Goal: Task Accomplishment & Management: Manage account settings

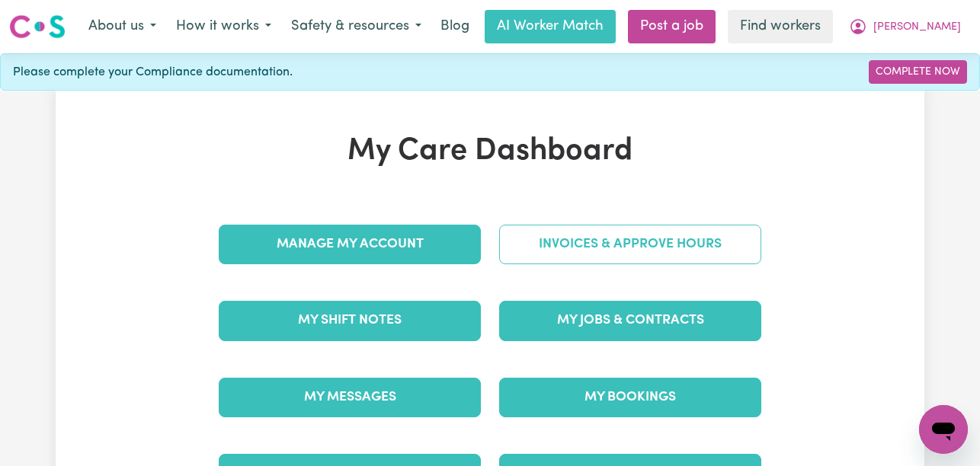
click at [655, 237] on link "Invoices & Approve Hours" at bounding box center [630, 245] width 262 height 40
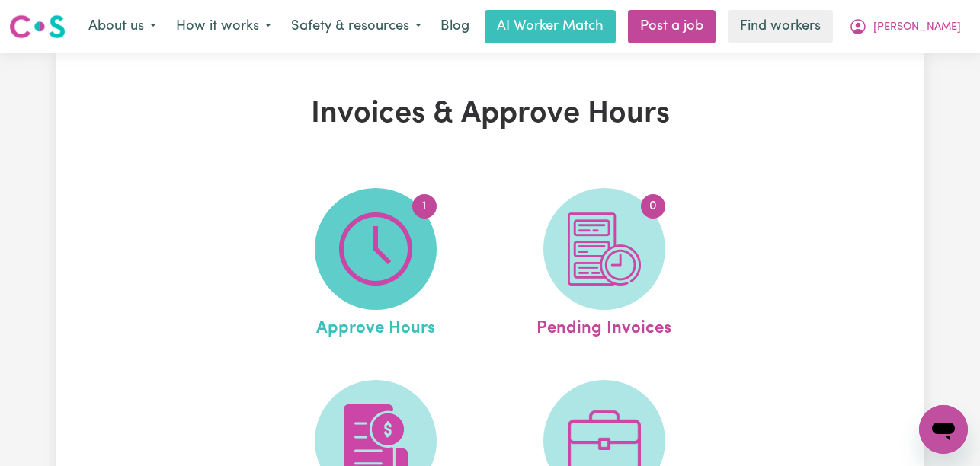
click at [389, 242] on img at bounding box center [375, 249] width 73 height 73
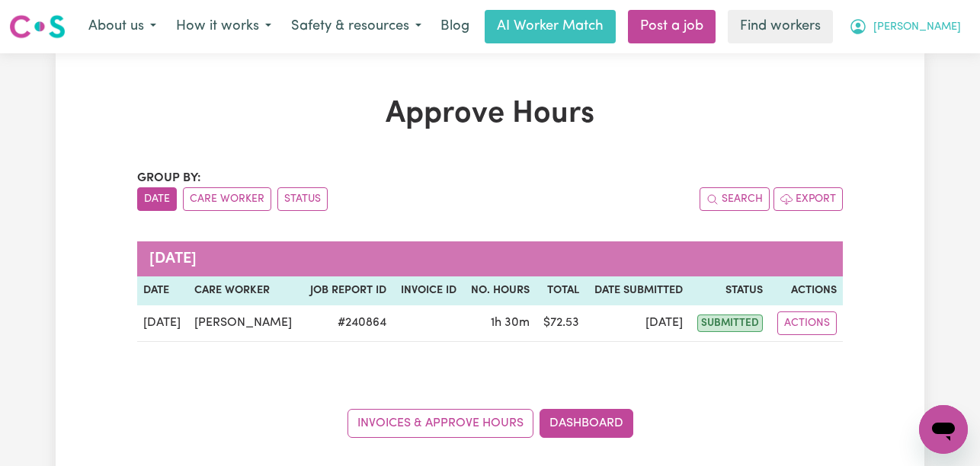
click at [953, 27] on span "[PERSON_NAME]" at bounding box center [917, 27] width 88 height 17
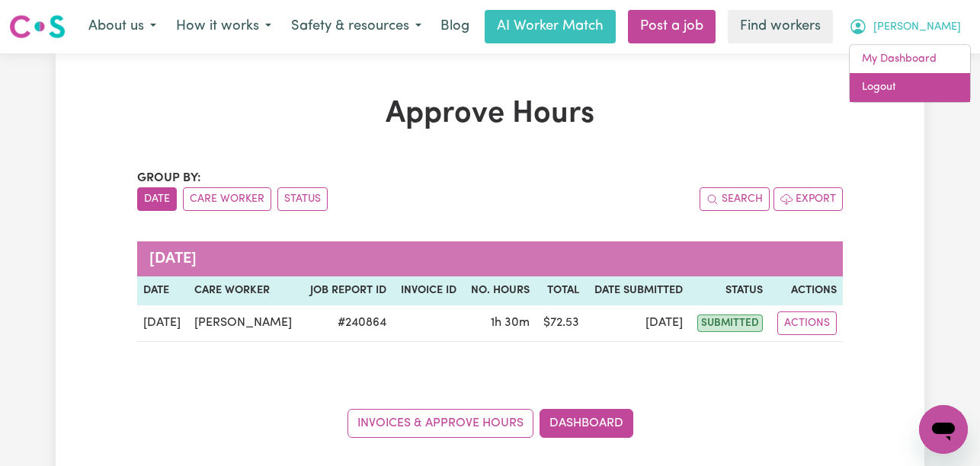
click at [906, 75] on link "Logout" at bounding box center [910, 87] width 120 height 29
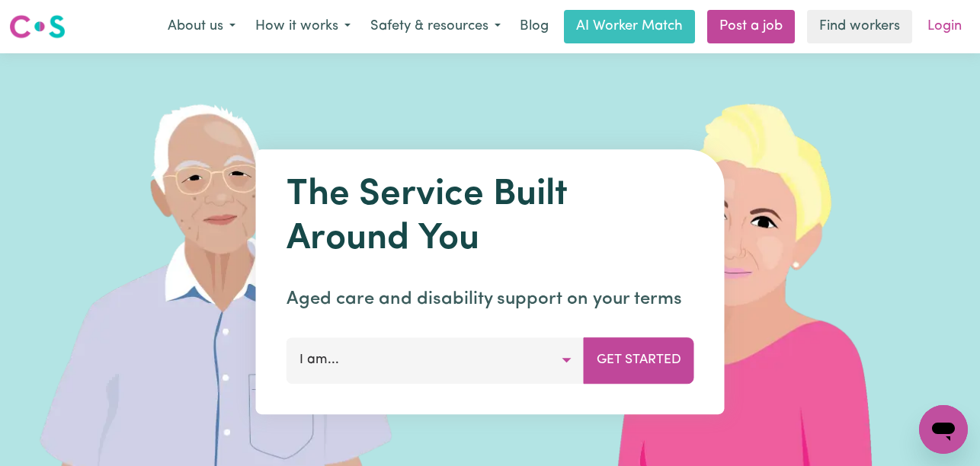
click at [952, 28] on link "Login" at bounding box center [944, 27] width 53 height 34
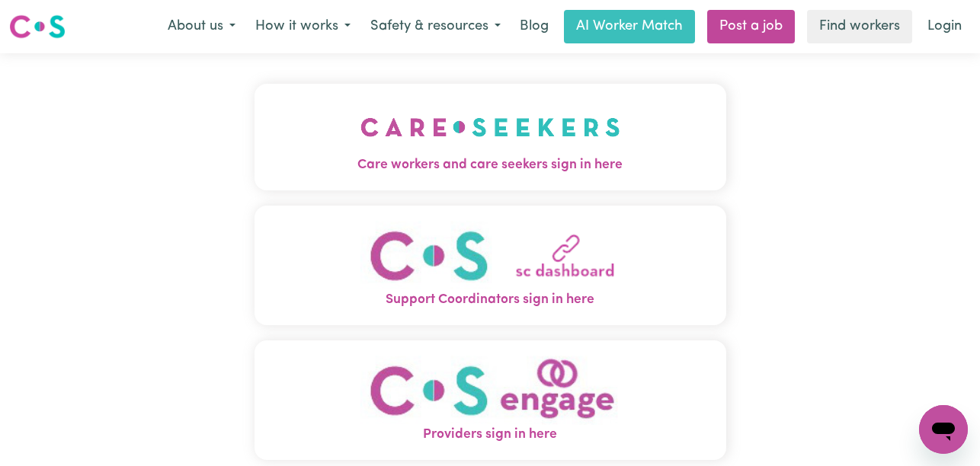
click at [443, 139] on img "Care workers and care seekers sign in here" at bounding box center [490, 127] width 260 height 56
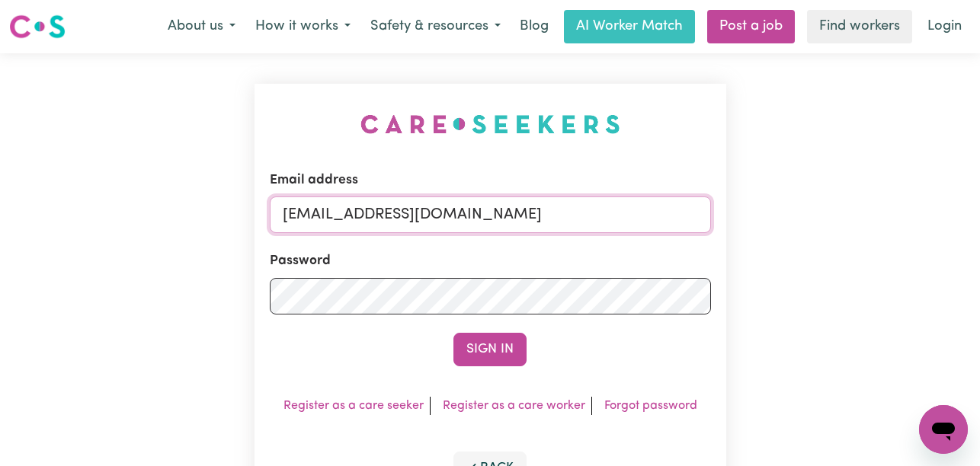
drag, startPoint x: 688, startPoint y: 220, endPoint x: 364, endPoint y: 210, distance: 324.0
click at [364, 210] on input "[EMAIL_ADDRESS][DOMAIN_NAME]" at bounding box center [490, 215] width 441 height 37
paste input "Collaroy"
type input "[EMAIL_ADDRESS][DOMAIN_NAME]"
click at [453, 333] on button "Sign In" at bounding box center [489, 350] width 73 height 34
